Goal: Task Accomplishment & Management: Complete application form

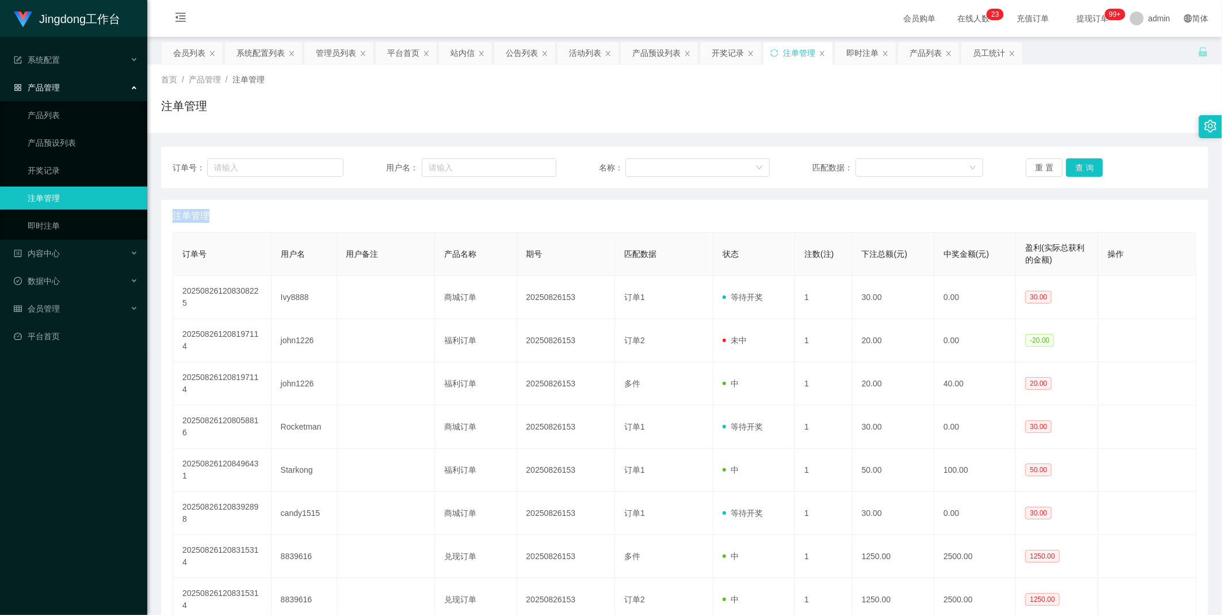
scroll to position [69, 0]
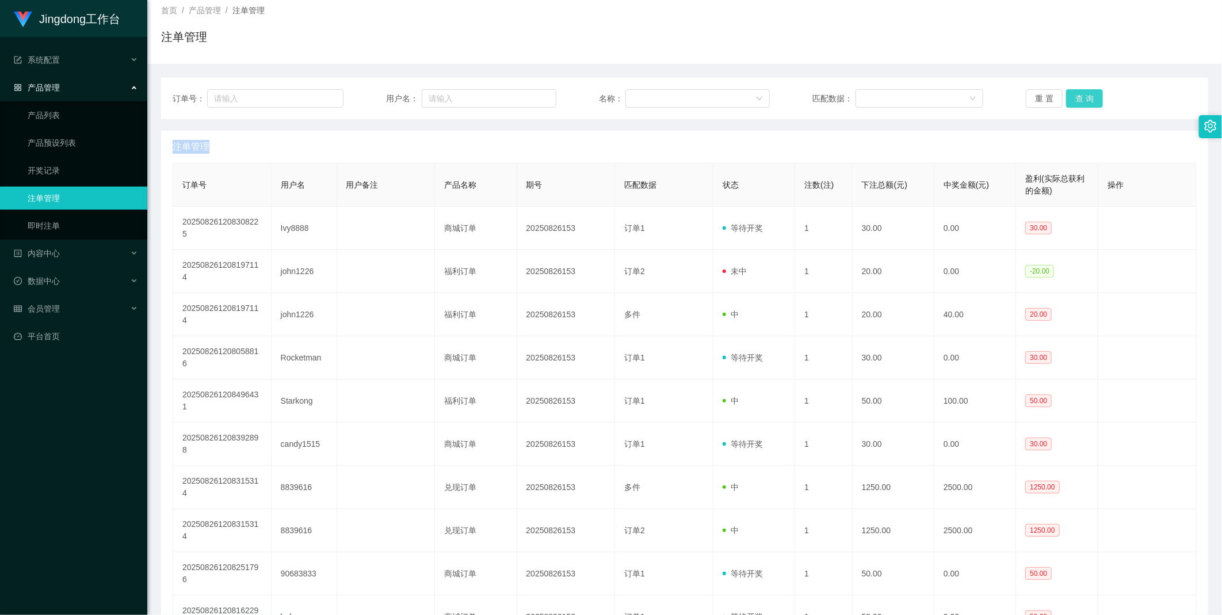
click at [1077, 104] on button "查 询" at bounding box center [1084, 98] width 37 height 18
click at [1077, 104] on div "重 置 查 询" at bounding box center [1111, 98] width 171 height 18
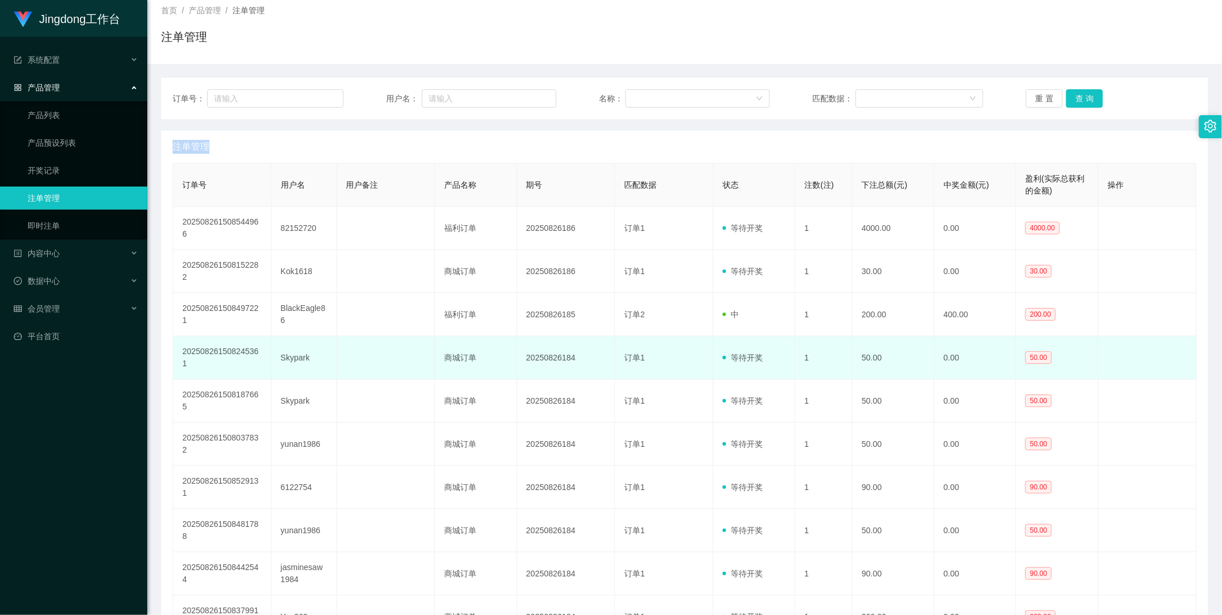
scroll to position [92, 0]
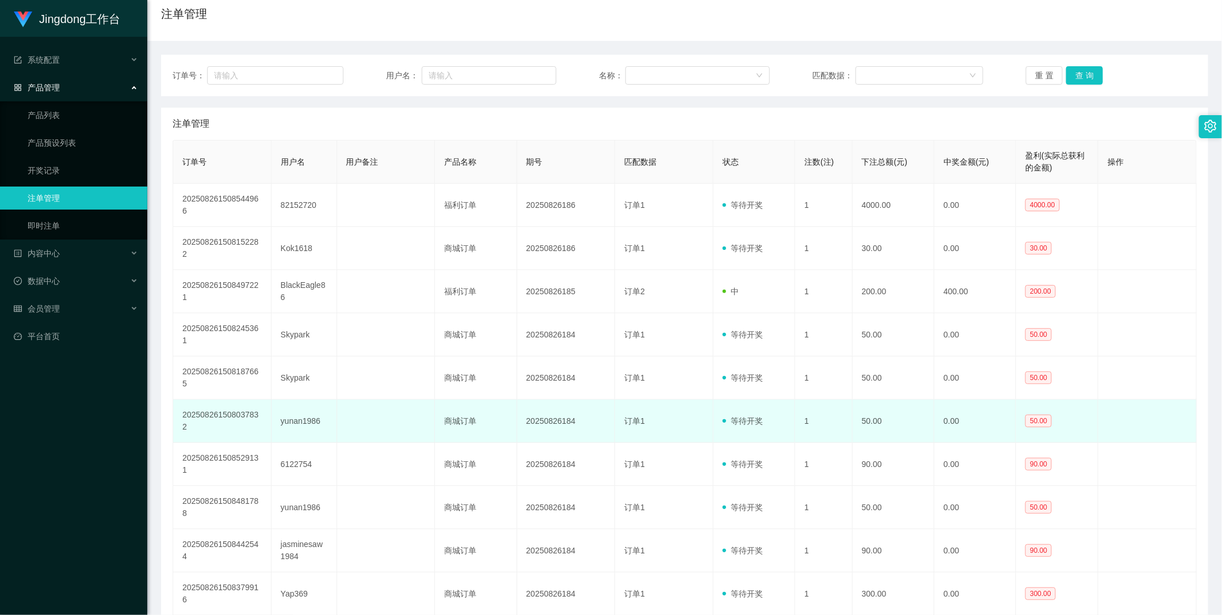
click at [543, 399] on td "20250826184" at bounding box center [566, 420] width 98 height 43
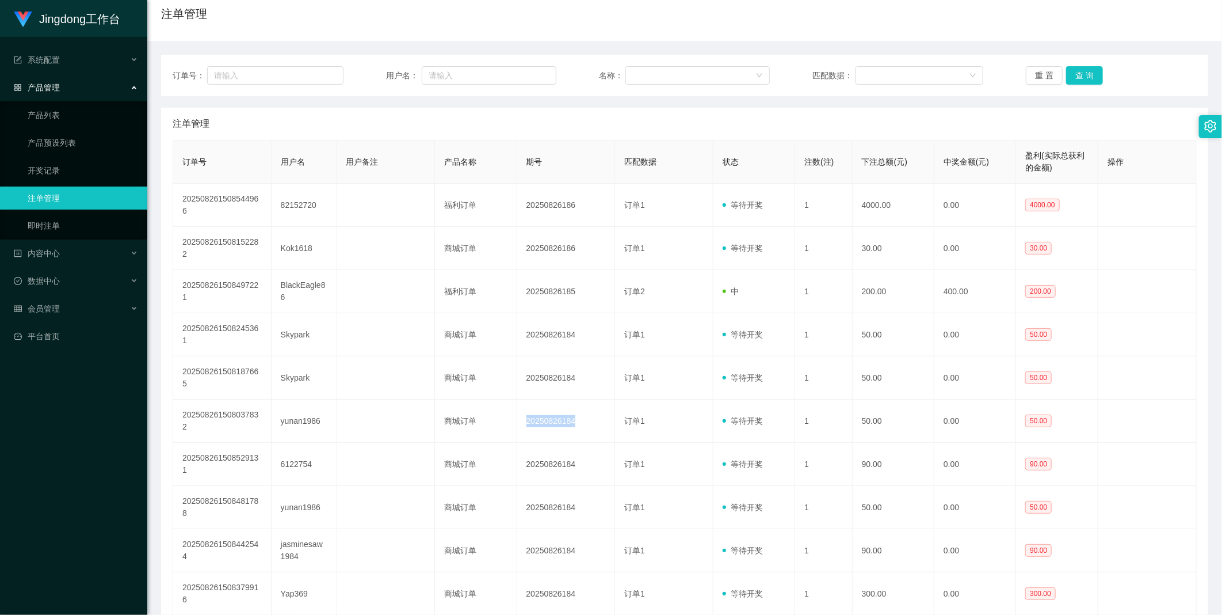
copy td "20250826184"
click at [116, 155] on ul "产品列表 产品预设列表 开奖记录 注单管理 即时注单" at bounding box center [73, 170] width 147 height 138
click at [110, 167] on link "开奖记录" at bounding box center [83, 170] width 110 height 23
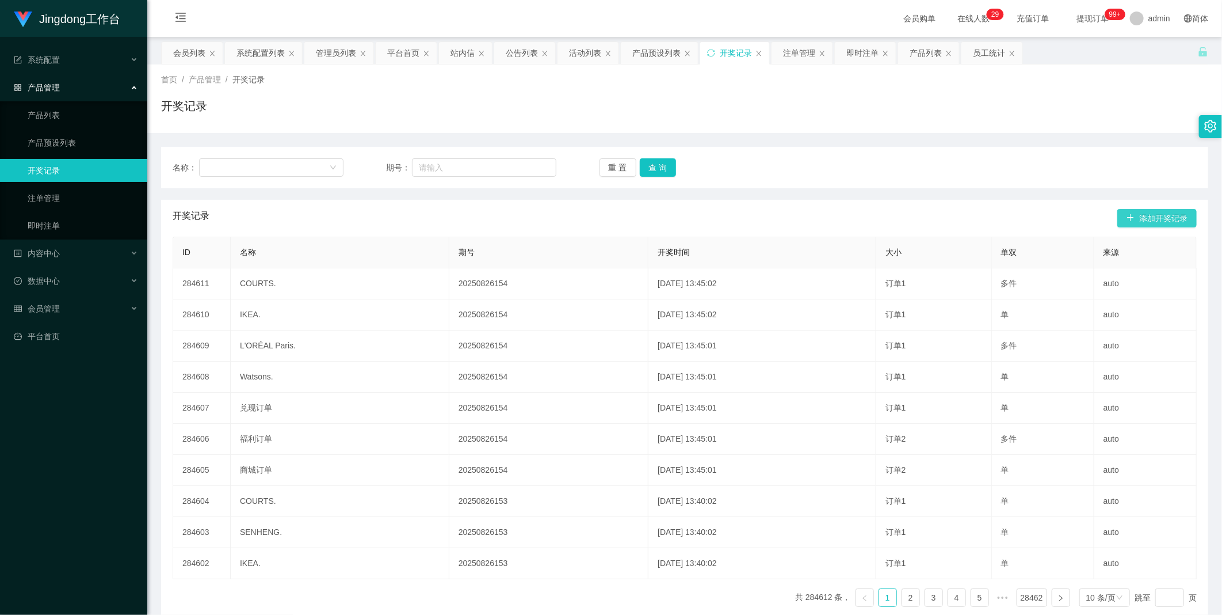
click at [1161, 211] on button "添加开奖记录" at bounding box center [1157, 218] width 79 height 18
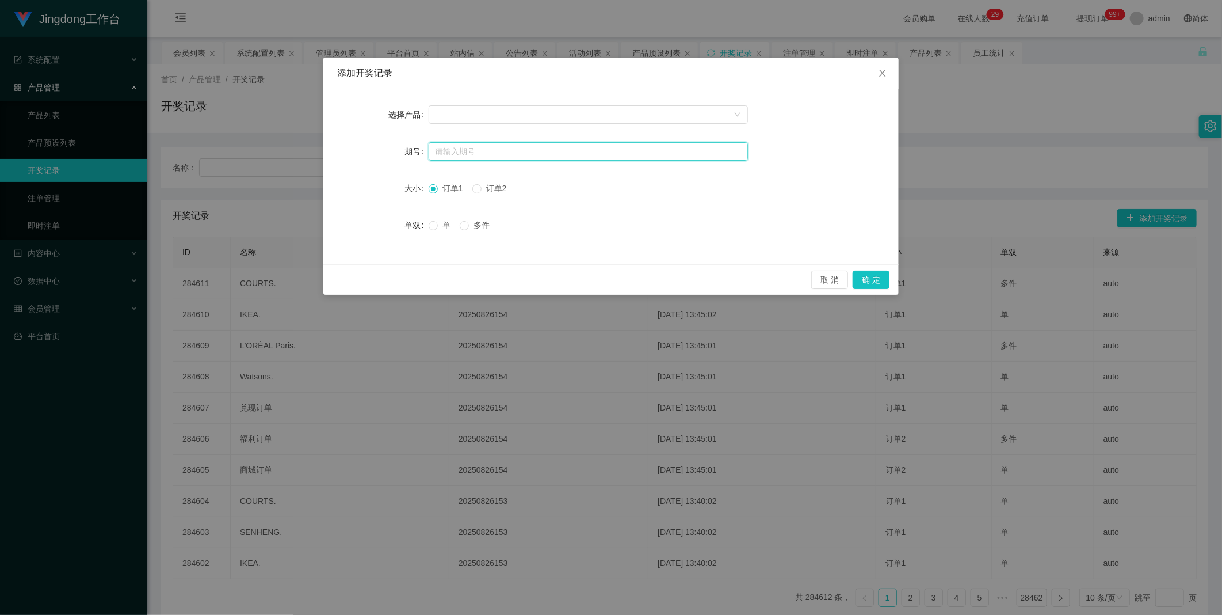
click at [464, 151] on input "text" at bounding box center [588, 151] width 319 height 18
paste input "20250826184"
type input "20250826184"
click at [472, 107] on div at bounding box center [585, 114] width 298 height 17
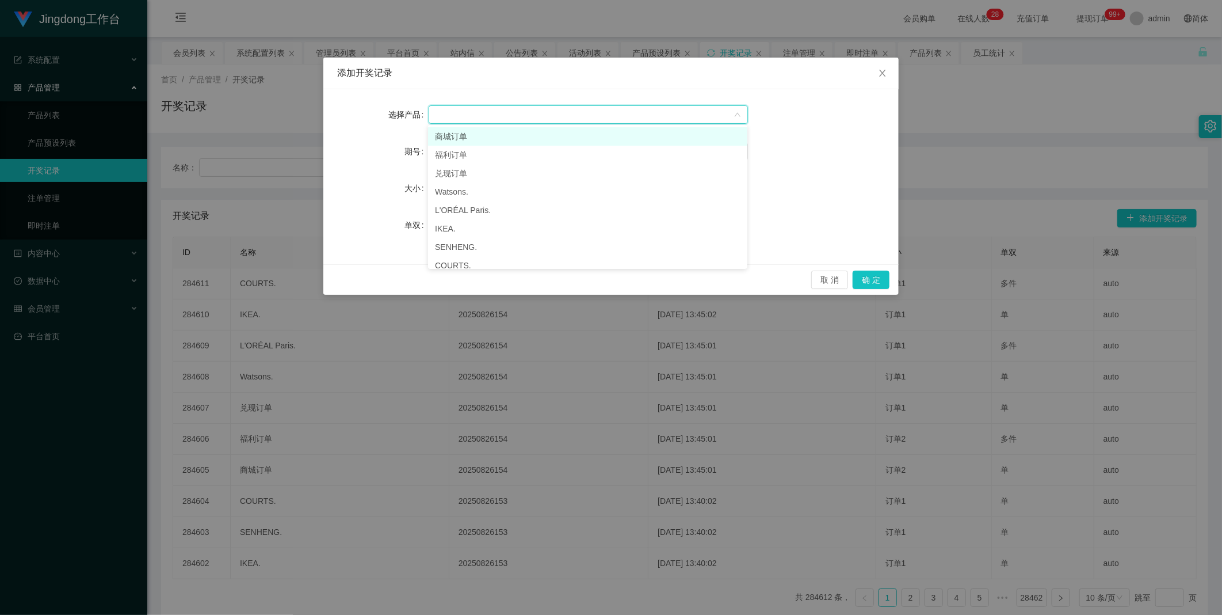
click at [467, 137] on li "商城订单" at bounding box center [587, 136] width 319 height 18
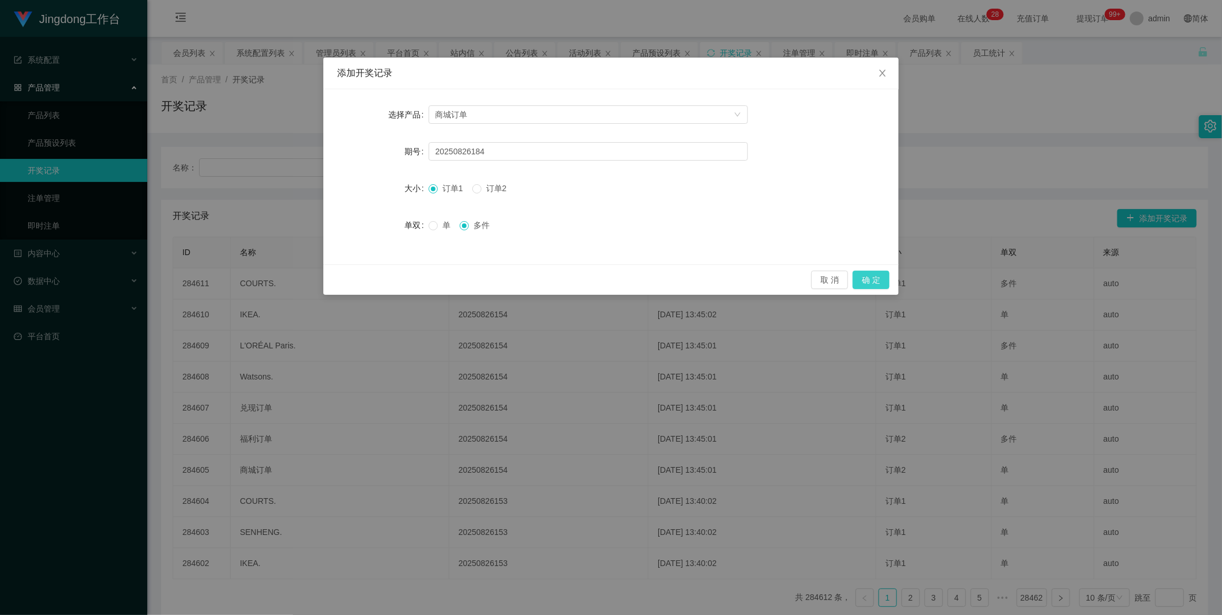
click at [872, 277] on button "确 定" at bounding box center [871, 279] width 37 height 18
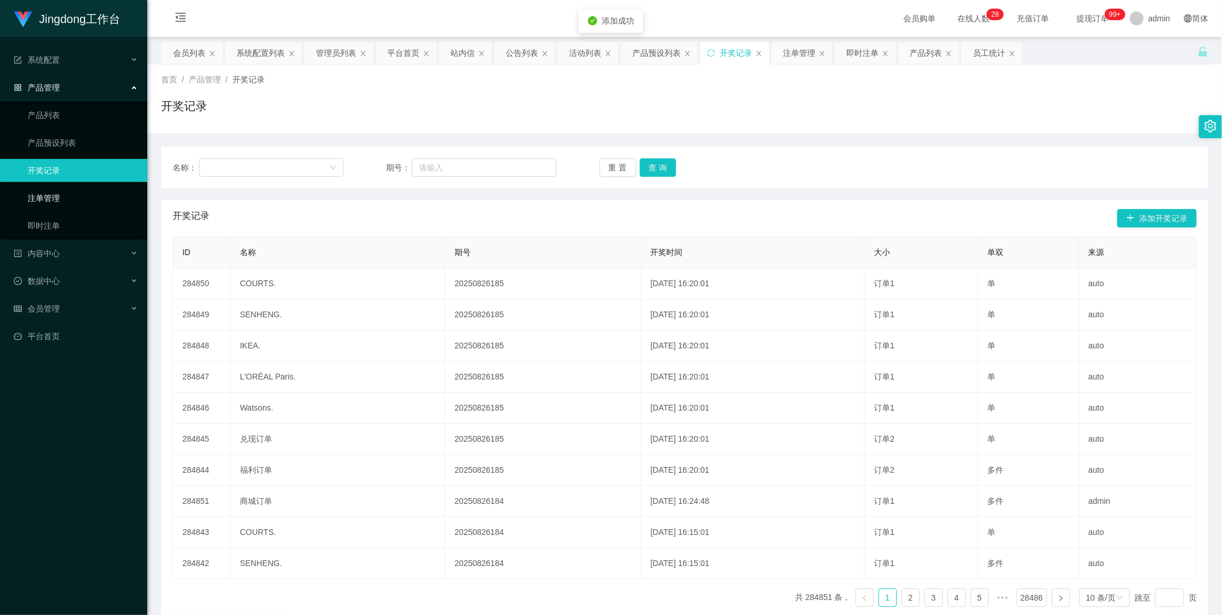
click at [117, 194] on link "注单管理" at bounding box center [83, 197] width 110 height 23
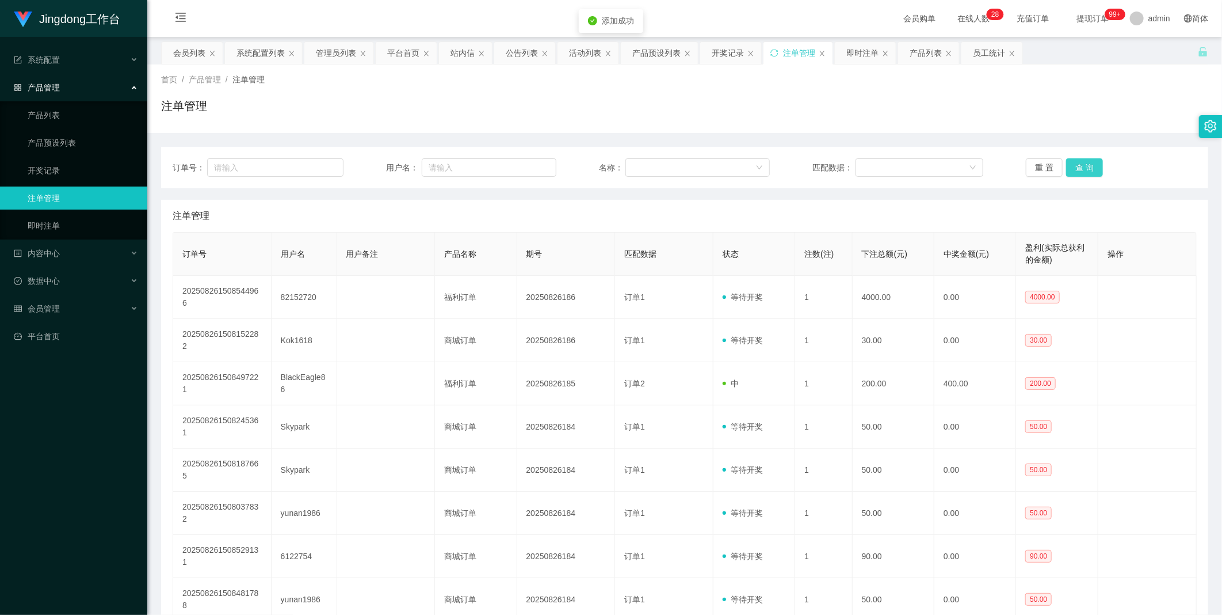
click at [1066, 165] on button "查 询" at bounding box center [1084, 167] width 37 height 18
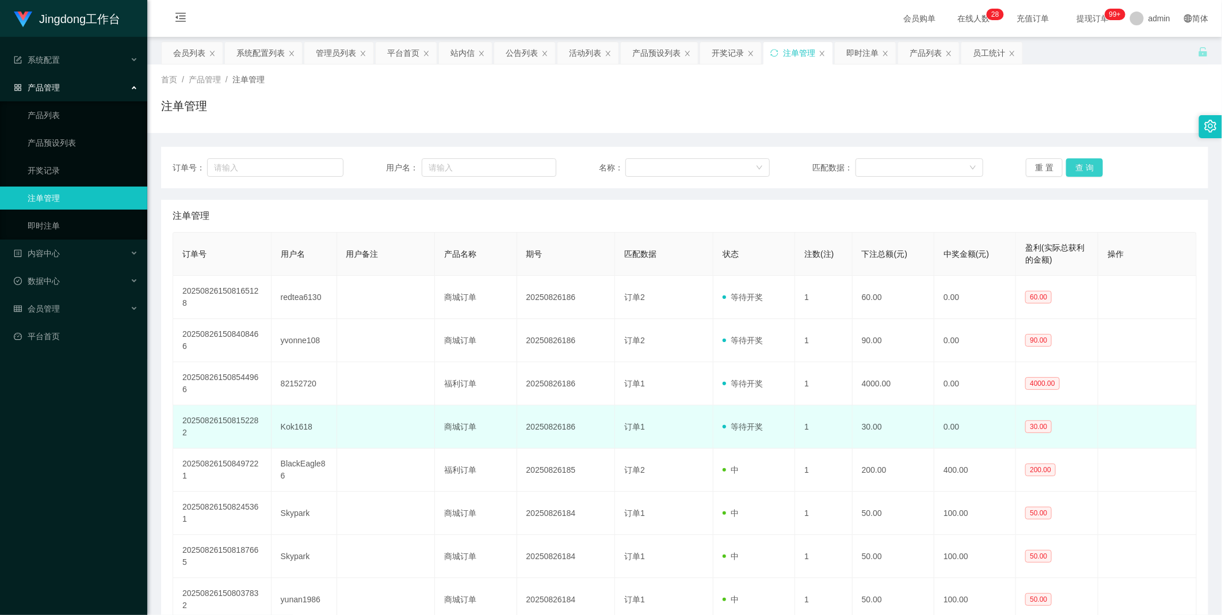
scroll to position [81, 0]
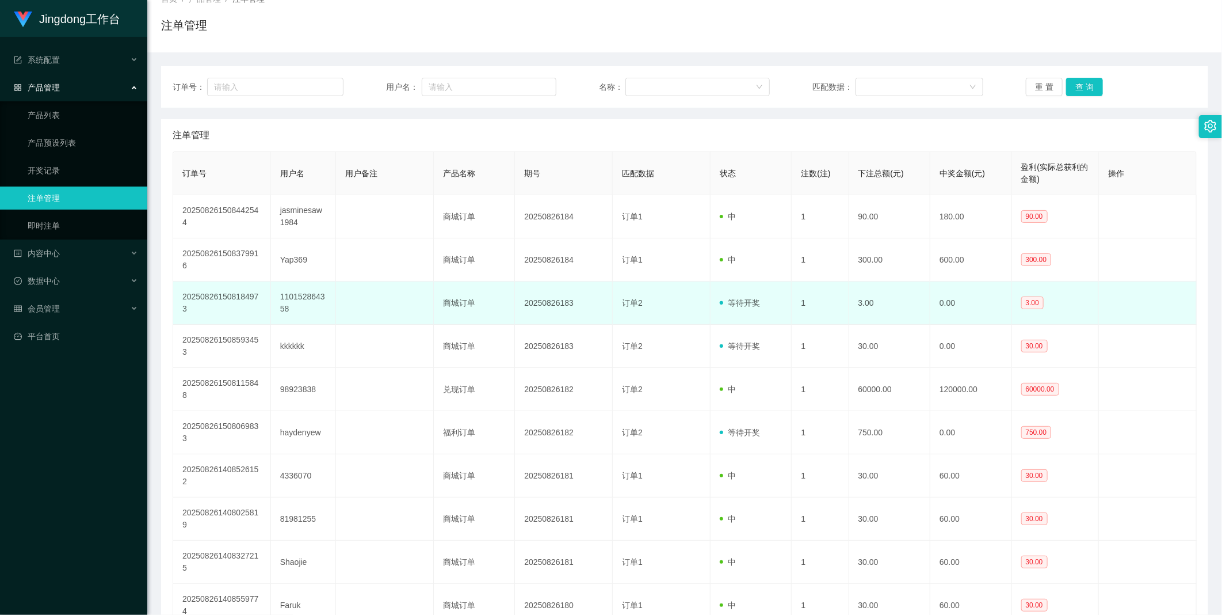
click at [543, 287] on td "20250826183" at bounding box center [564, 302] width 98 height 43
copy td "20250826183"
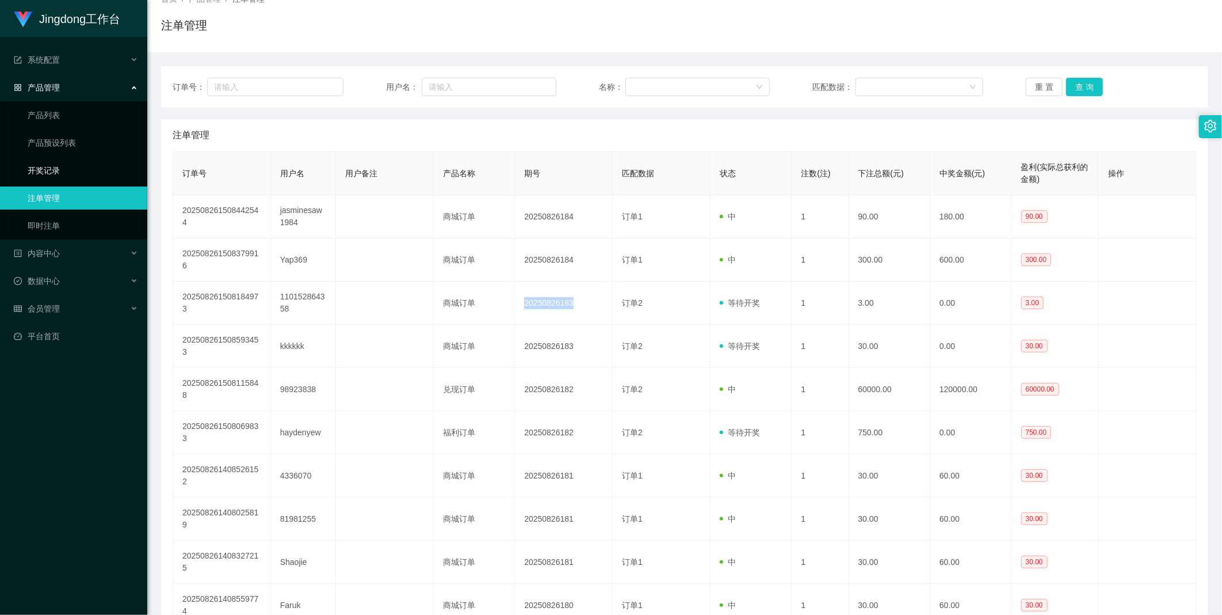
click at [55, 167] on link "开奖记录" at bounding box center [83, 170] width 110 height 23
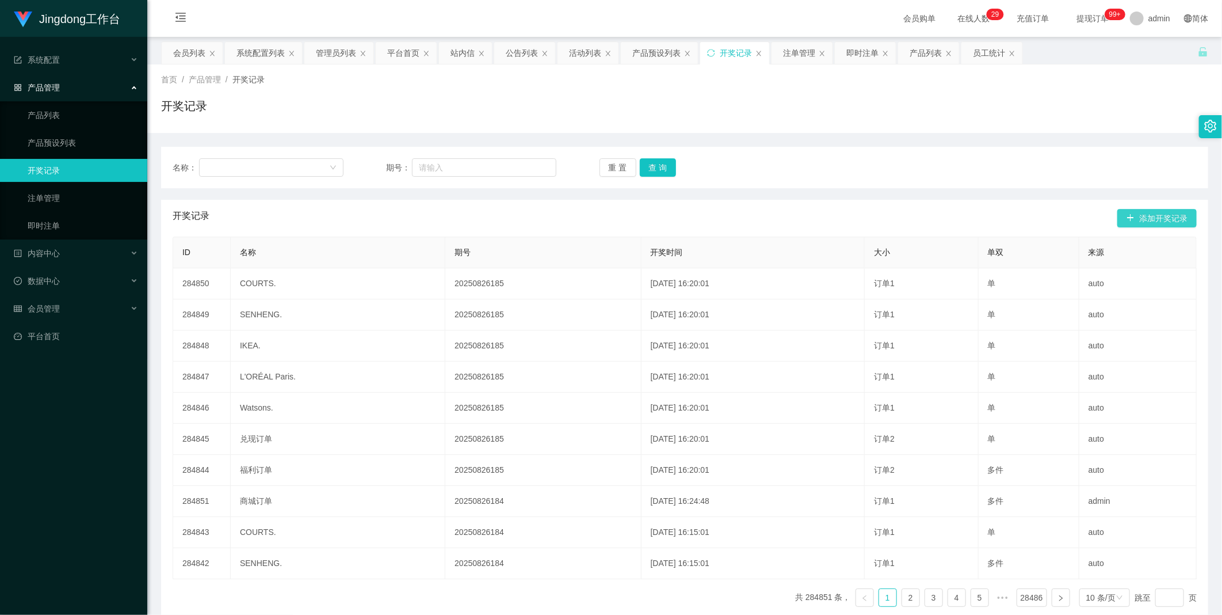
click at [1137, 215] on button "添加开奖记录" at bounding box center [1157, 218] width 79 height 18
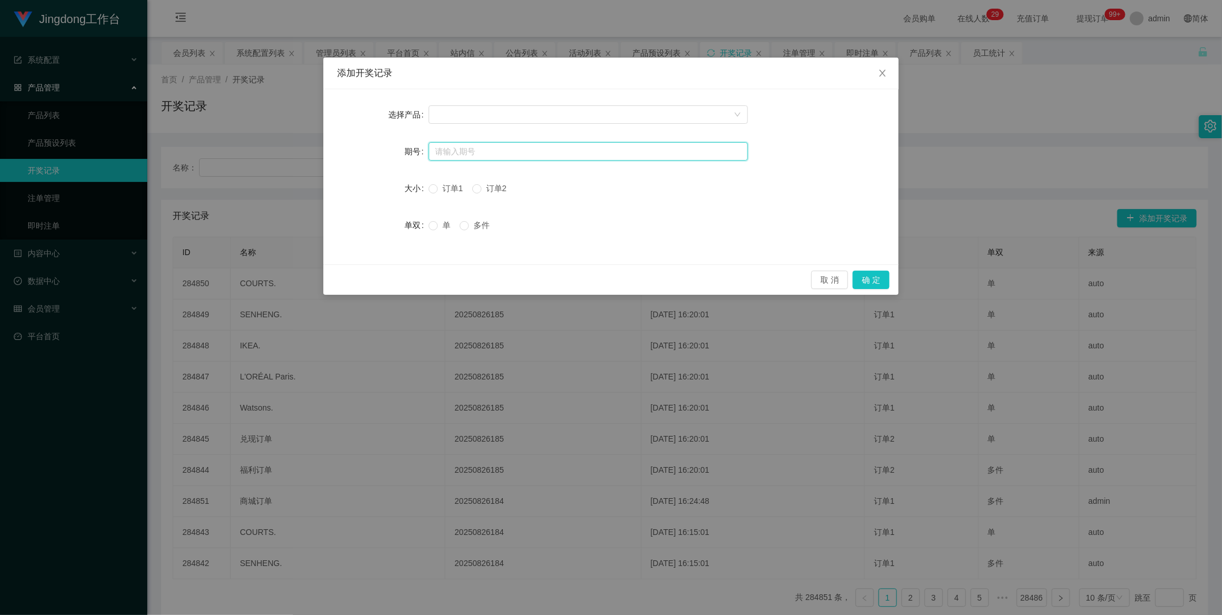
click at [491, 150] on input "text" at bounding box center [588, 151] width 319 height 18
paste input "20250826183"
type input "20250826183"
click at [480, 110] on div at bounding box center [585, 114] width 298 height 17
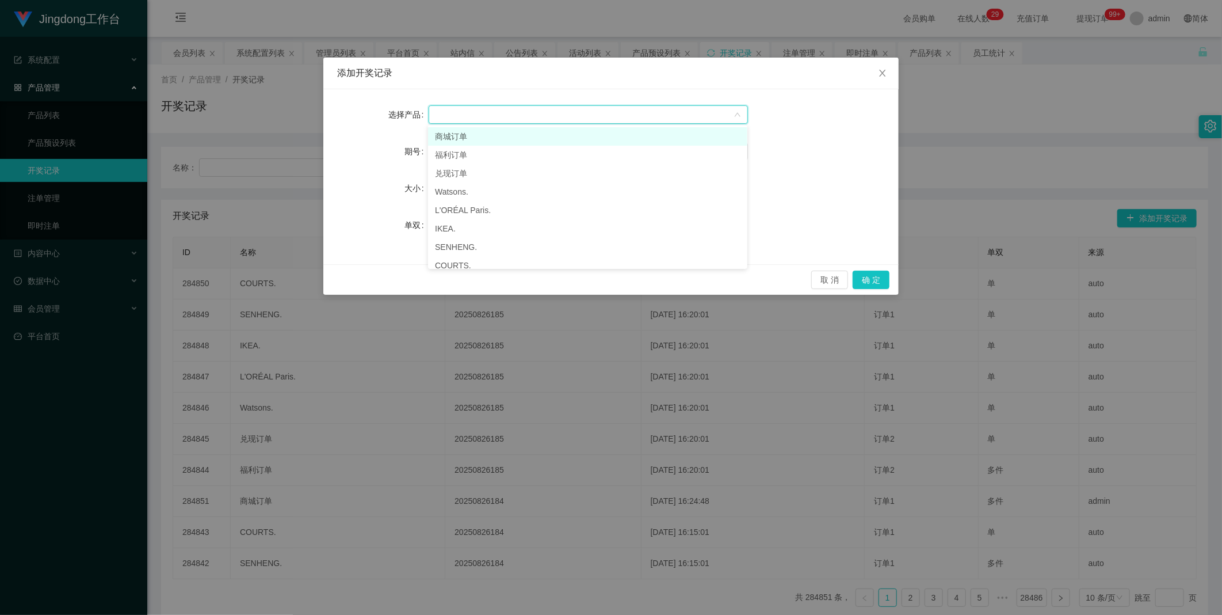
click at [473, 135] on li "商城订单" at bounding box center [587, 136] width 319 height 18
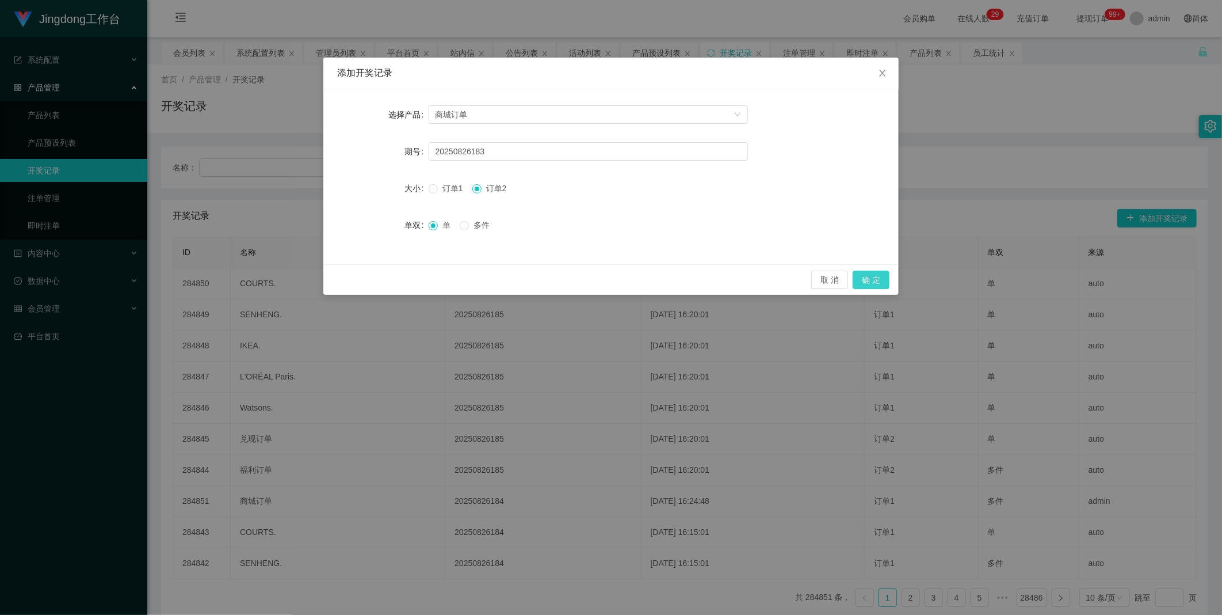
click at [878, 272] on button "确 定" at bounding box center [871, 279] width 37 height 18
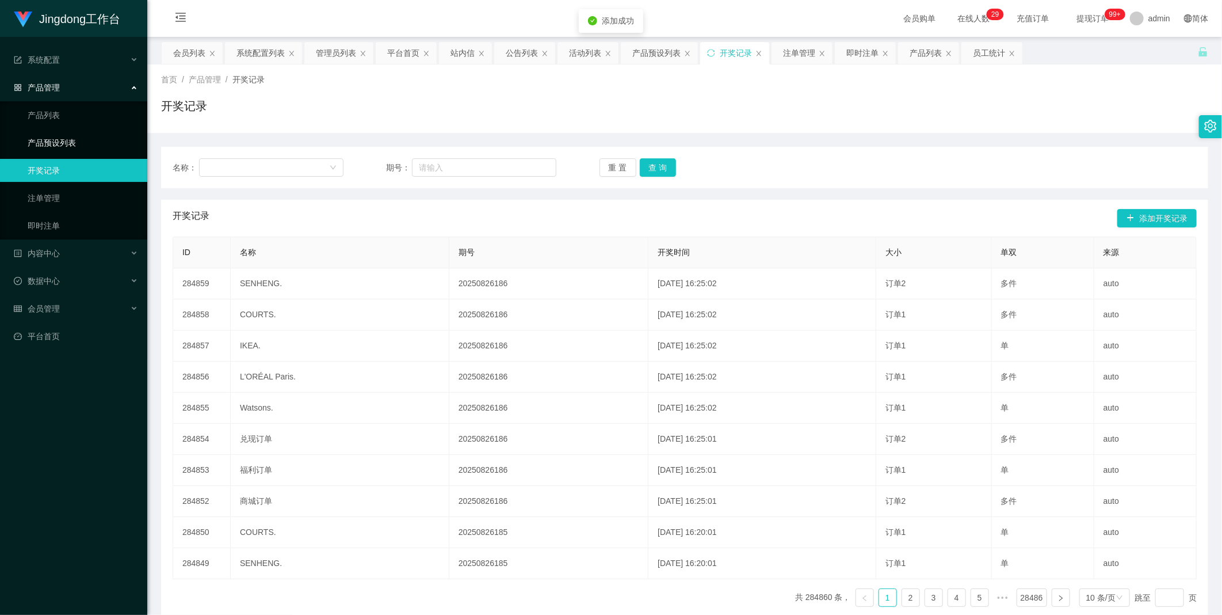
click at [49, 150] on link "产品预设列表" at bounding box center [83, 142] width 110 height 23
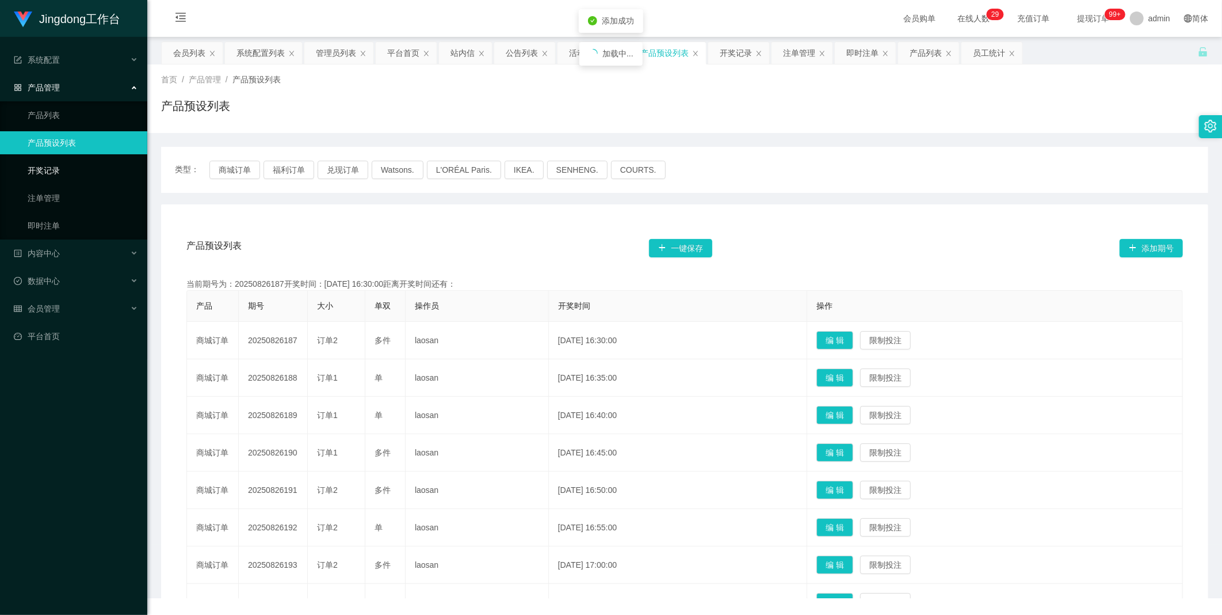
click at [38, 181] on link "开奖记录" at bounding box center [83, 170] width 110 height 23
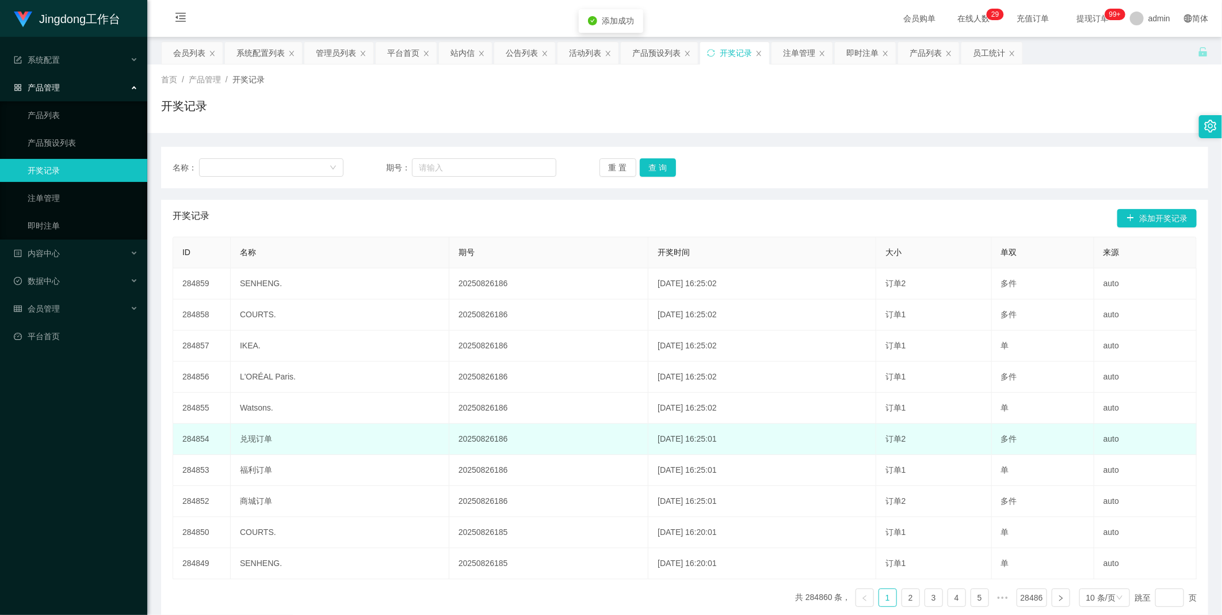
scroll to position [55, 0]
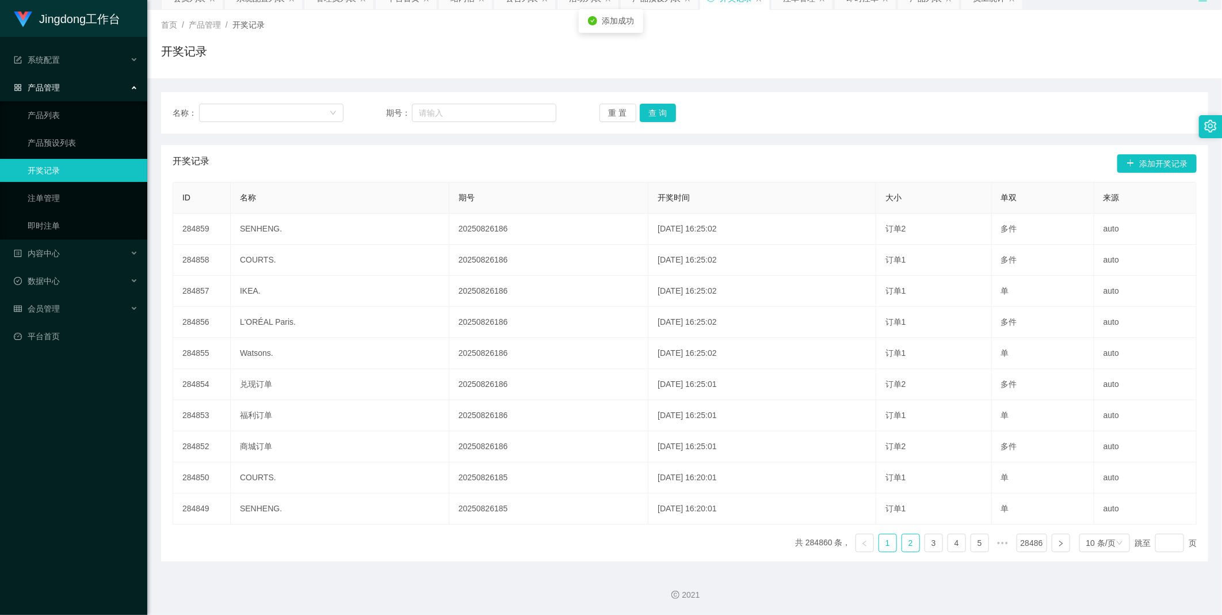
click at [894, 543] on ul "共 284860 条， 1 2 3 4 5 ••• 28486 10 条/页 跳至 页" at bounding box center [996, 542] width 402 height 18
click at [664, 110] on button "查 询" at bounding box center [658, 113] width 37 height 18
click at [664, 110] on div "重 置 查 询" at bounding box center [685, 113] width 171 height 18
click at [900, 532] on div "ID 名称 期号 开奖时间 大小 单双 来源 284859 [GEOGRAPHIC_DATA] 20250826186 [DATE] 16:25:02 订单2…" at bounding box center [685, 371] width 1024 height 379
click at [902, 544] on link "2" at bounding box center [910, 542] width 17 height 17
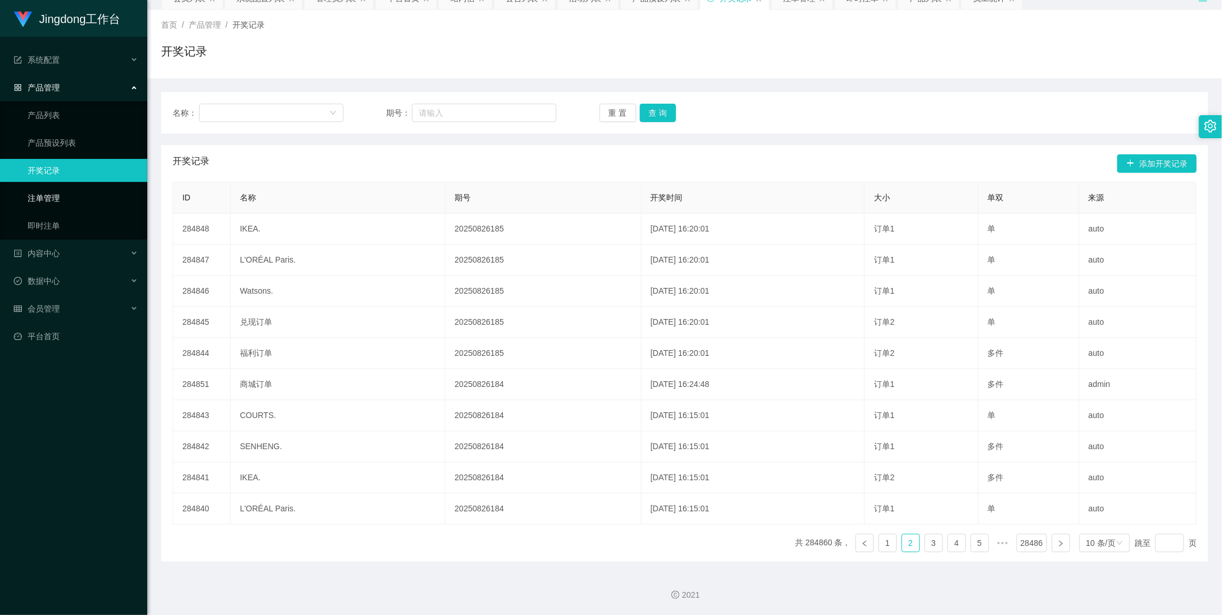
click at [87, 193] on link "注单管理" at bounding box center [83, 197] width 110 height 23
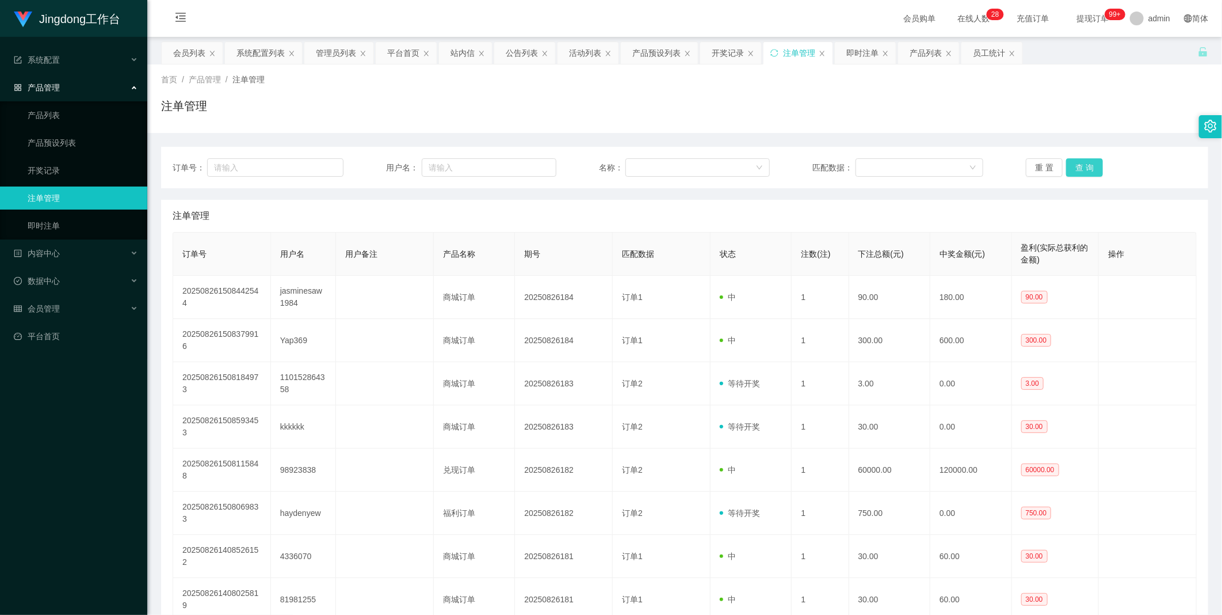
click at [1073, 170] on button "查 询" at bounding box center [1084, 167] width 37 height 18
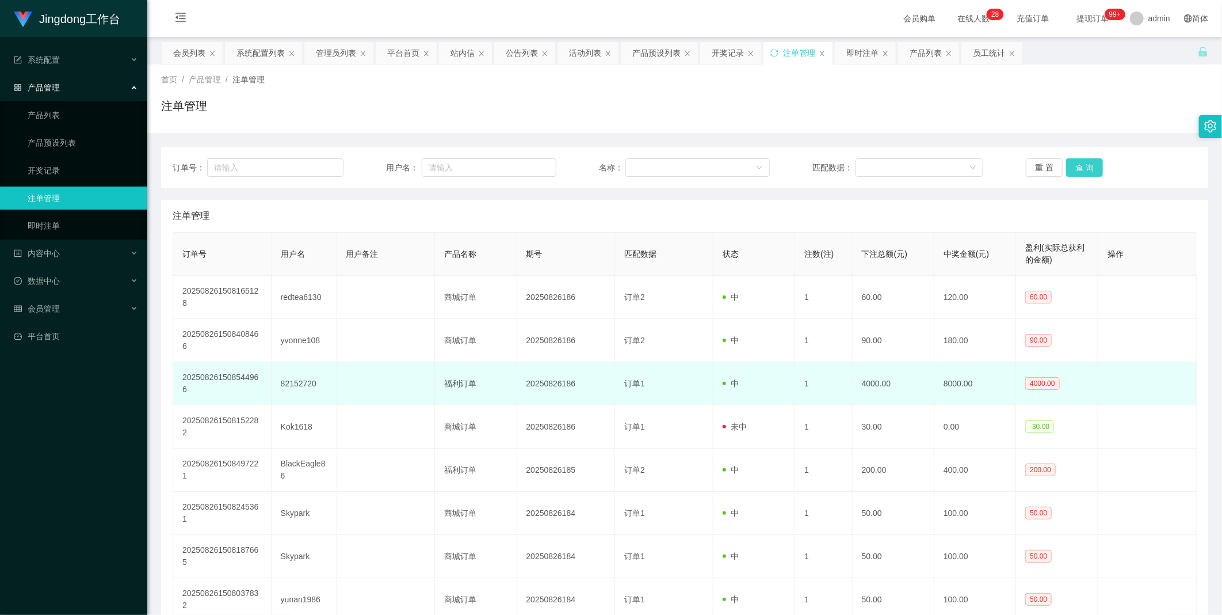
scroll to position [81, 0]
